Goal: Task Accomplishment & Management: Manage account settings

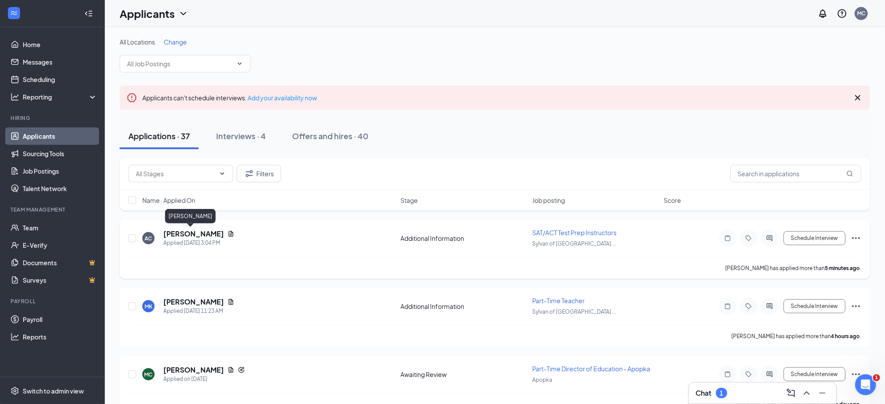
click at [182, 235] on h5 "[PERSON_NAME]" at bounding box center [193, 234] width 61 height 10
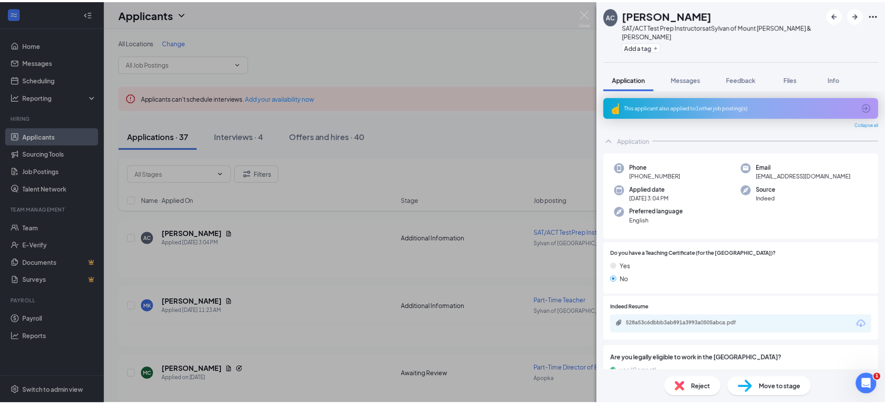
scroll to position [38, 0]
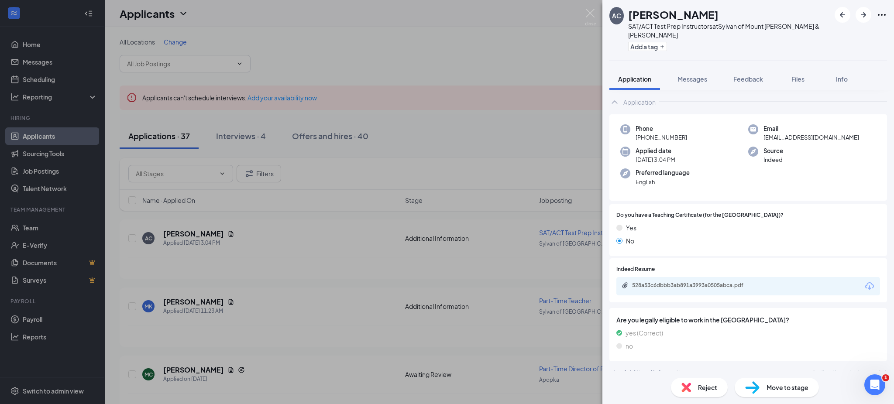
click at [590, 7] on div "AC [PERSON_NAME] SAT/ACT Test Prep Instructors at [GEOGRAPHIC_DATA] of [GEOGRAP…" at bounding box center [447, 202] width 894 height 404
click at [590, 14] on img at bounding box center [590, 17] width 11 height 17
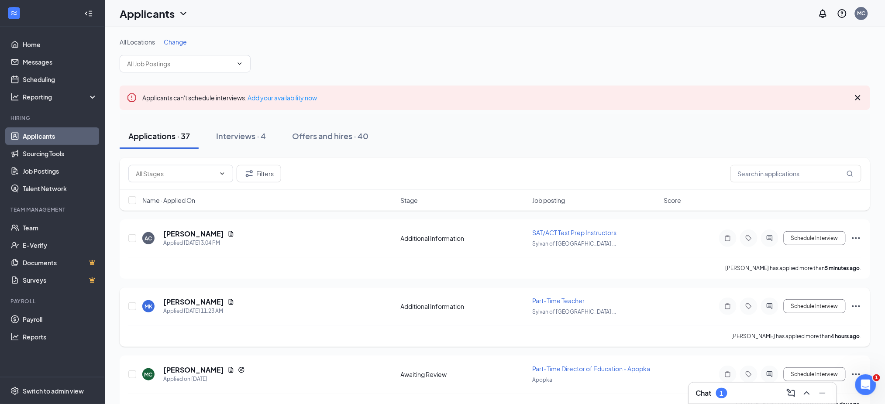
click at [563, 300] on span "Part-Time Teacher" at bounding box center [558, 301] width 52 height 8
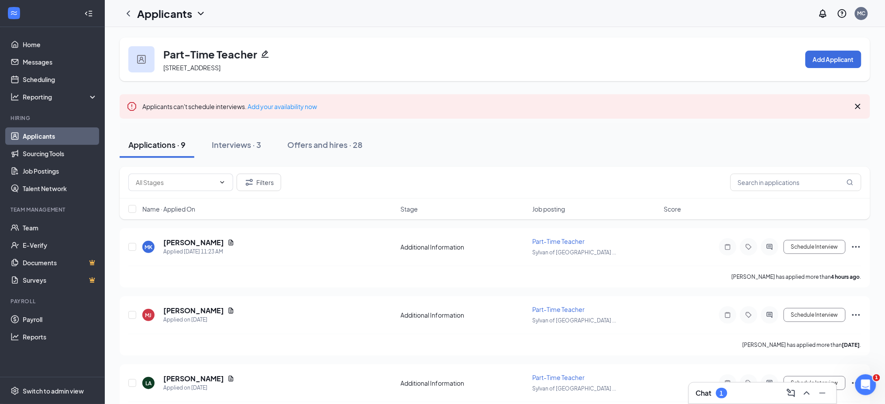
click at [234, 51] on h3 "Part-Time Teacher" at bounding box center [210, 54] width 94 height 15
click at [233, 52] on h3 "Part-Time Teacher" at bounding box center [210, 54] width 94 height 15
click at [264, 55] on icon "Pencil" at bounding box center [264, 54] width 7 height 7
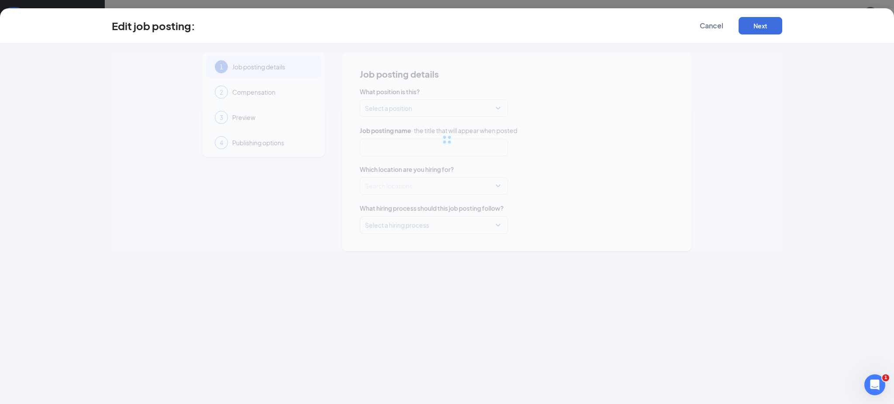
type input "Part-Time Teacher"
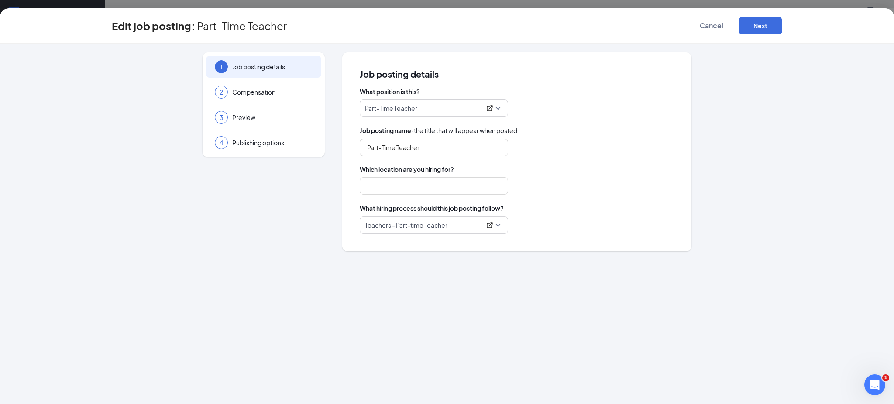
type input "Sylvan of Mount [PERSON_NAME] & [PERSON_NAME]"
click at [716, 21] on span "Cancel" at bounding box center [712, 25] width 24 height 9
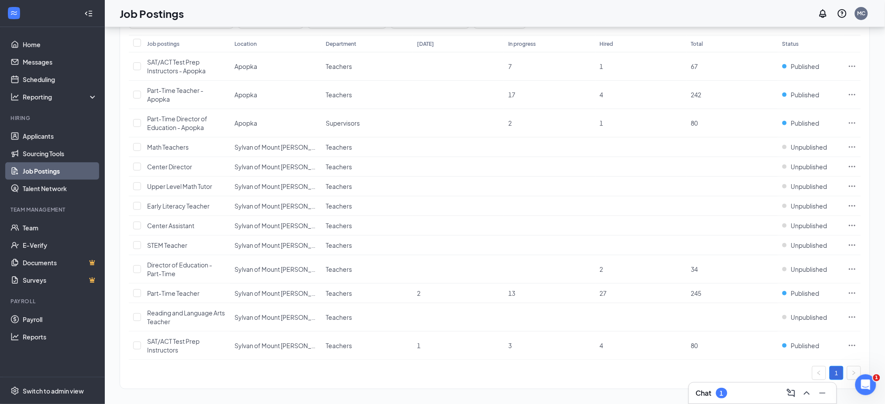
scroll to position [101, 0]
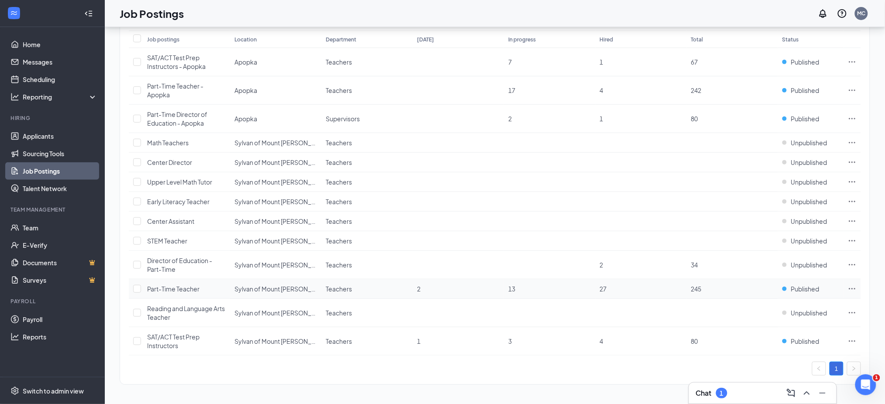
click at [853, 290] on icon "Ellipses" at bounding box center [852, 289] width 9 height 9
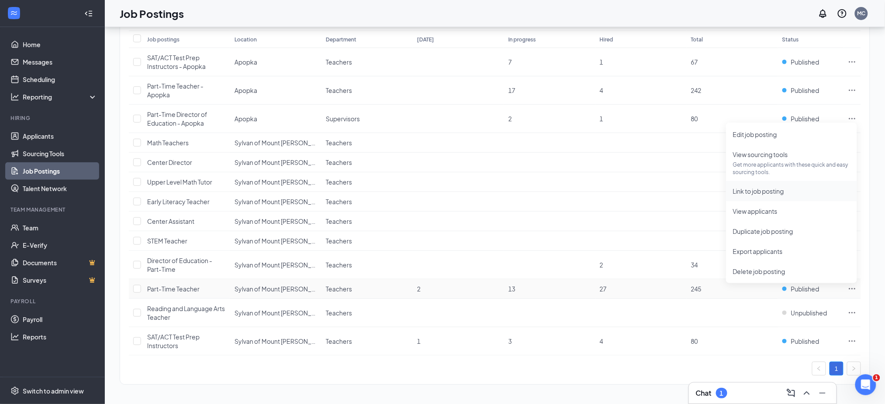
click at [751, 188] on span "Link to job posting" at bounding box center [758, 191] width 51 height 8
